Goal: Obtain resource: Download file/media

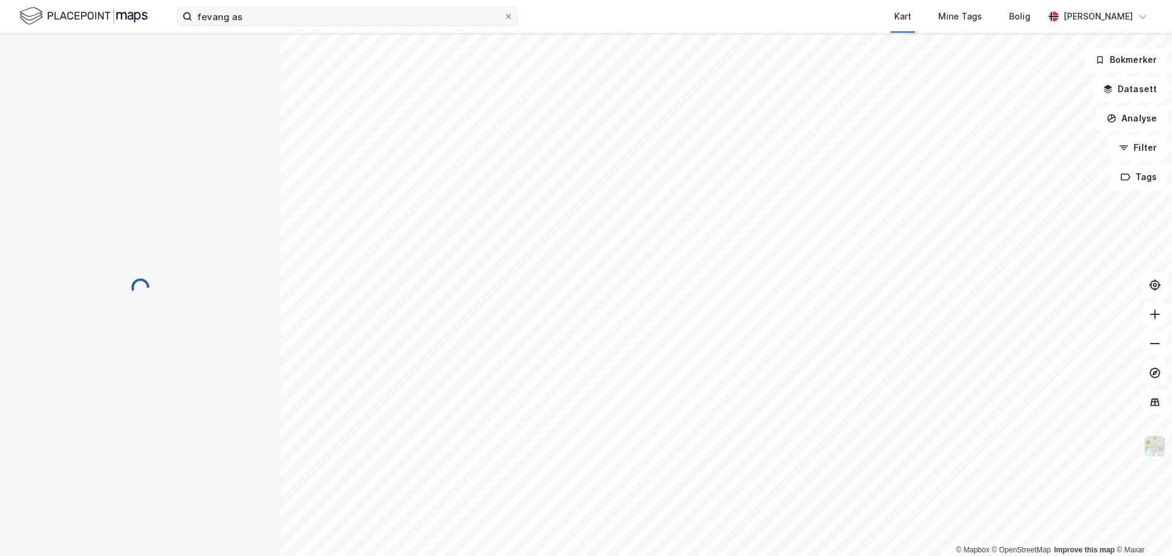
scroll to position [2, 0]
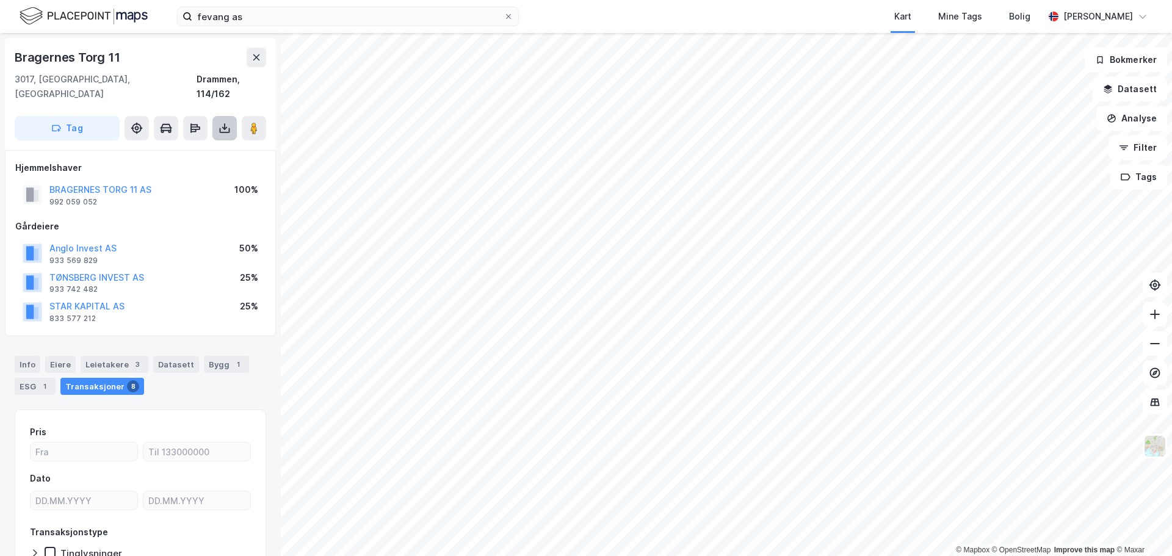
click at [227, 127] on icon at bounding box center [224, 128] width 5 height 3
click at [197, 148] on div "Last ned grunnbok" at bounding box center [164, 153] width 71 height 10
